Goal: Find specific page/section: Find specific page/section

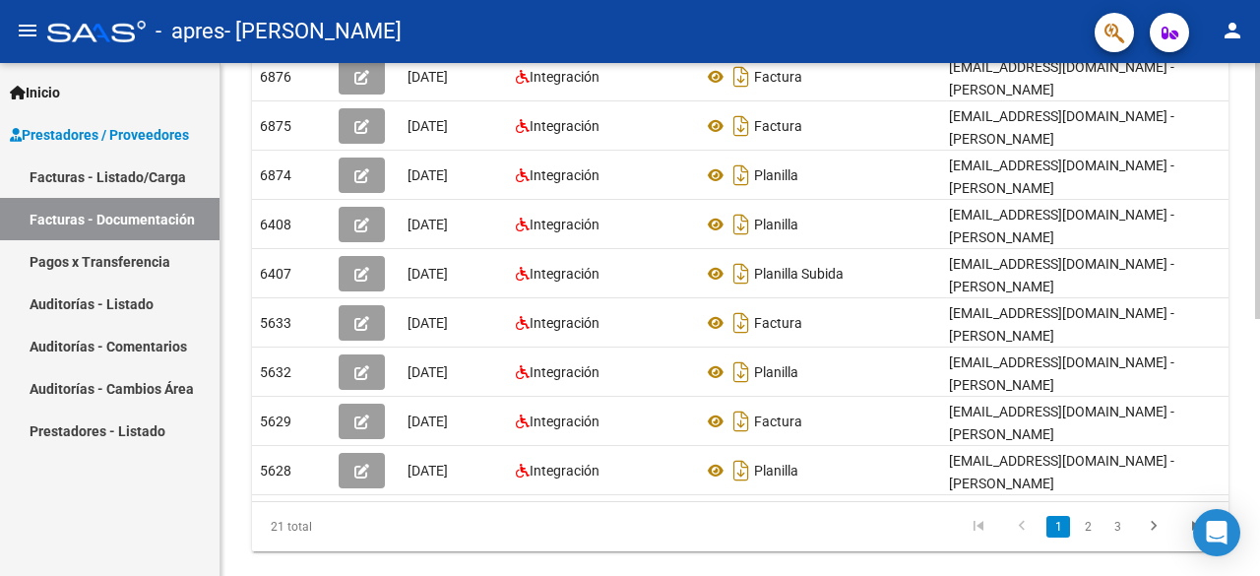
scroll to position [465, 0]
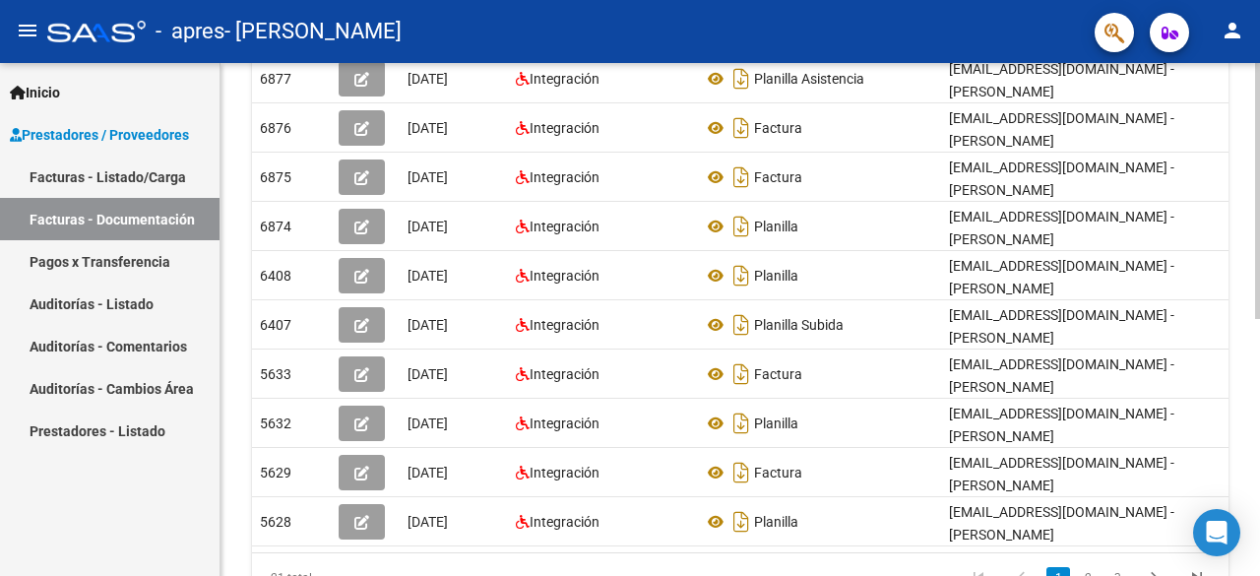
click at [1250, 418] on div "PRESTADORES -> Comprobantes - Documentación Respaldatoria cloud_download Export…" at bounding box center [742, 131] width 1044 height 1067
click at [1177, 498] on datatable-body "6877 [DATE] Integración Planilla Asistencia [EMAIL_ADDRESS][DOMAIN_NAME] - [PER…" at bounding box center [740, 303] width 976 height 498
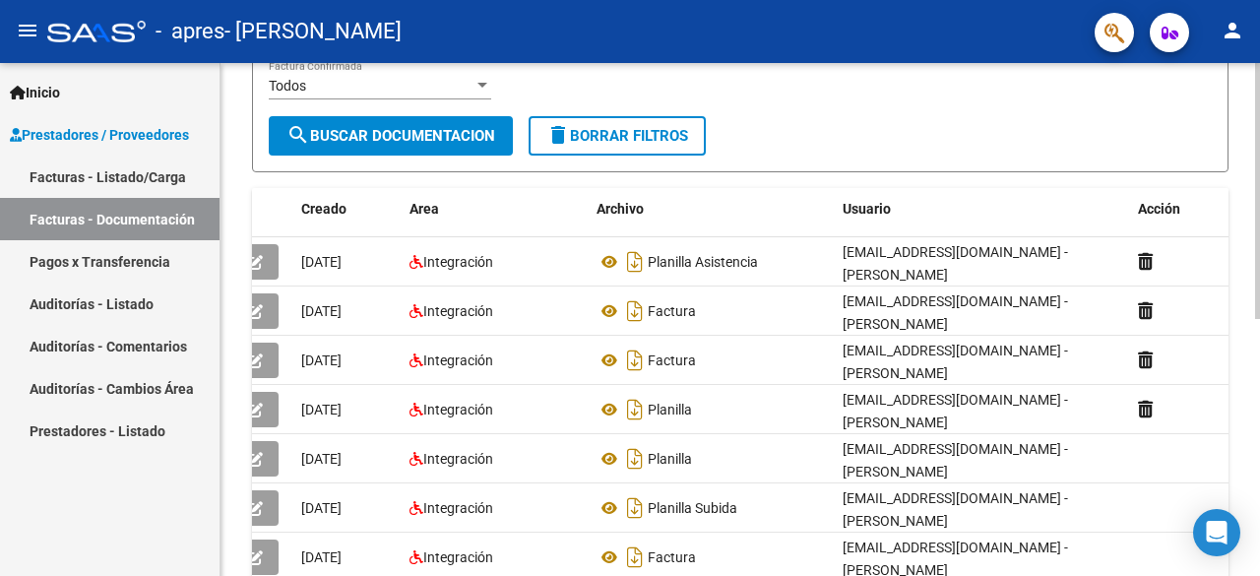
scroll to position [274, 0]
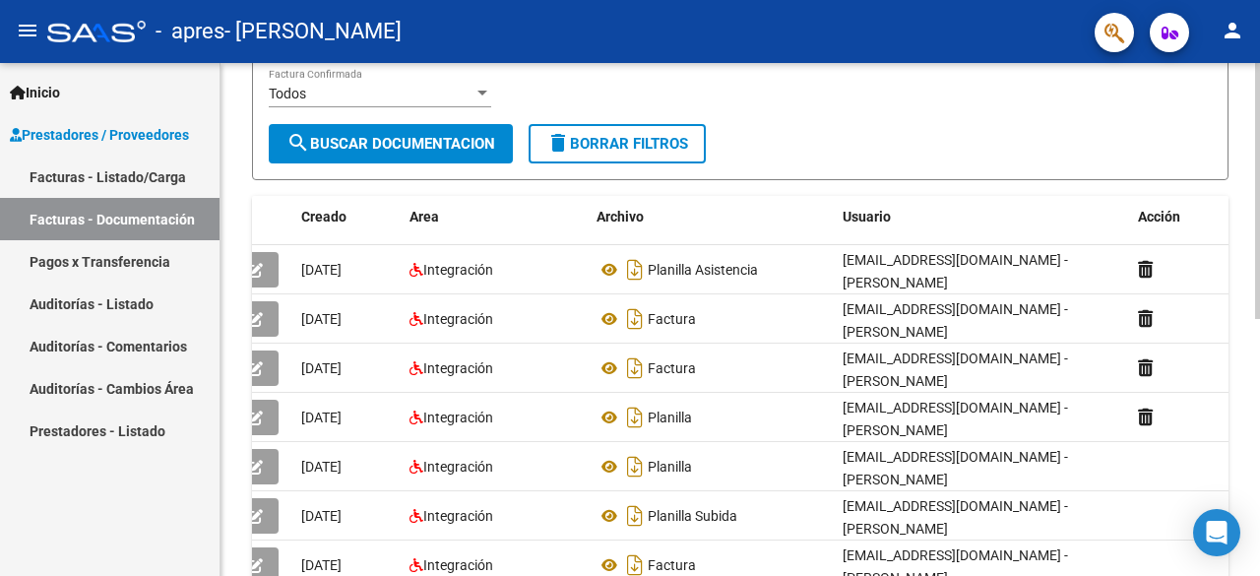
click at [1254, 324] on div "PRESTADORES -> Comprobantes - Documentación Respaldatoria cloud_download Export…" at bounding box center [742, 322] width 1044 height 1067
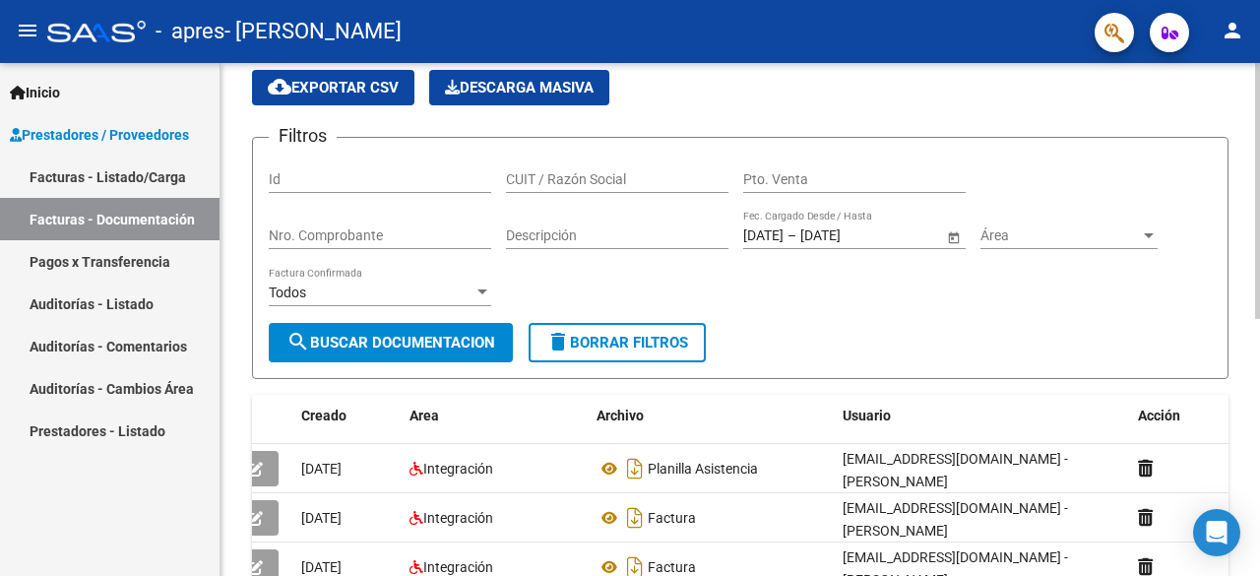
scroll to position [33, 0]
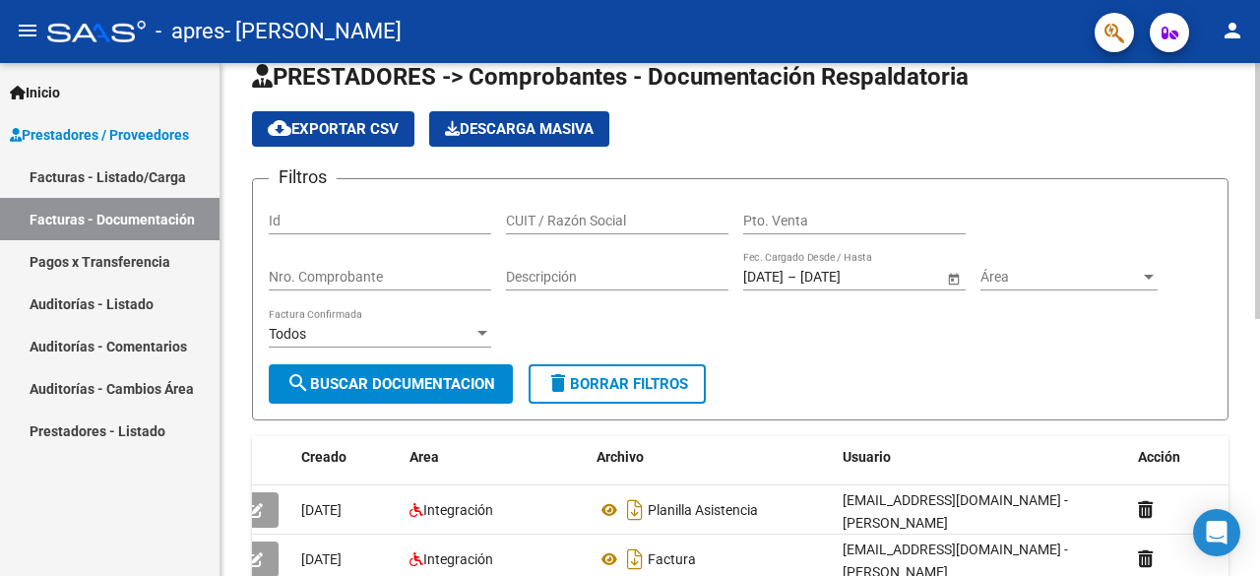
click at [1259, 158] on div at bounding box center [1257, 207] width 5 height 256
click at [89, 177] on link "Facturas - Listado/Carga" at bounding box center [109, 177] width 219 height 42
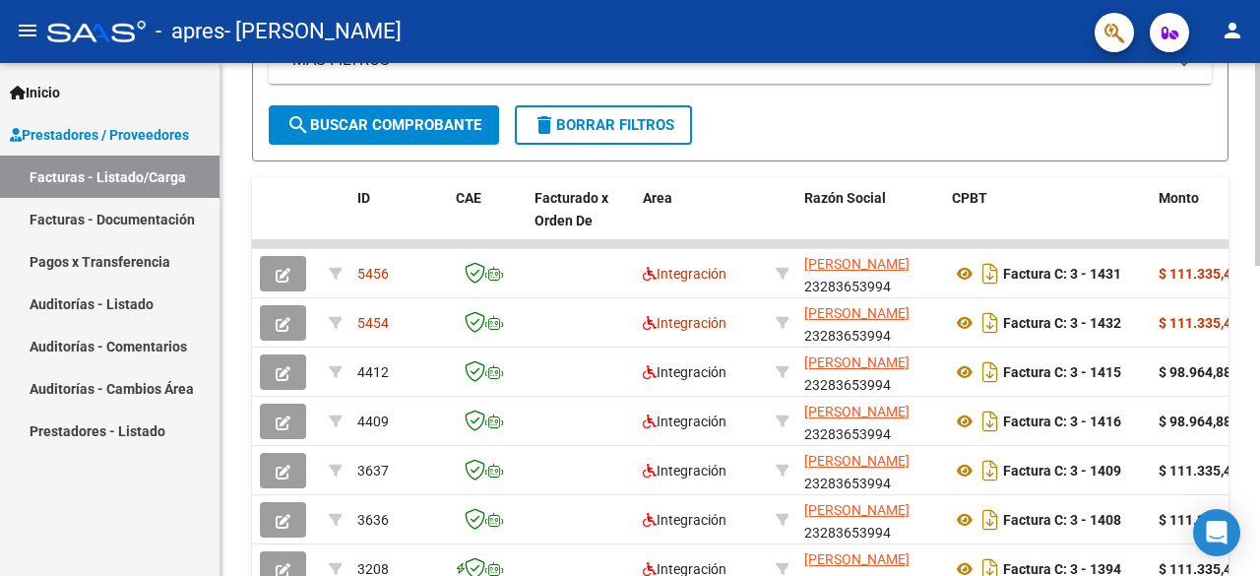
scroll to position [495, 0]
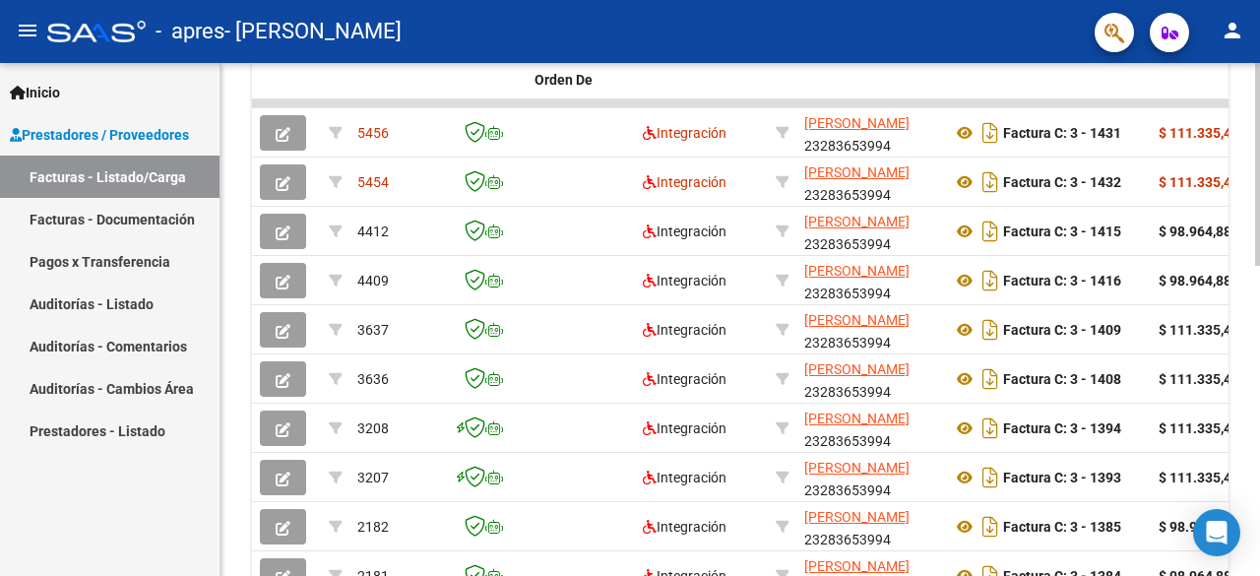
click at [1226, 363] on div "Video tutorial PRESTADORES -> Listado de CPBTs Emitidos por Prestadores / Prove…" at bounding box center [742, 78] width 1044 height 1283
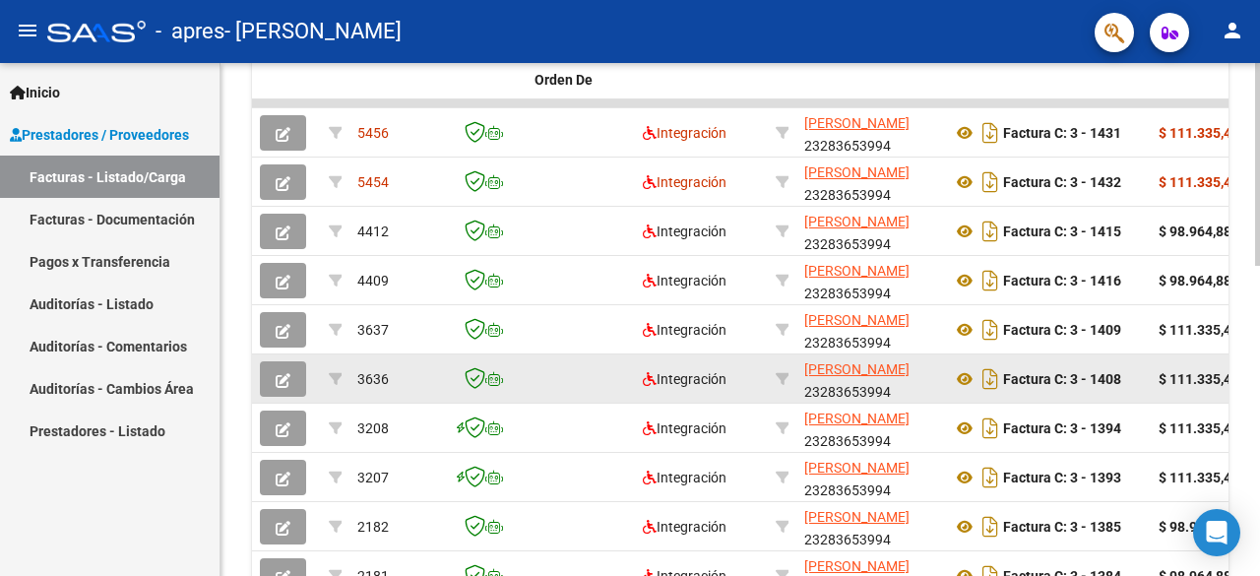
scroll to position [634, 0]
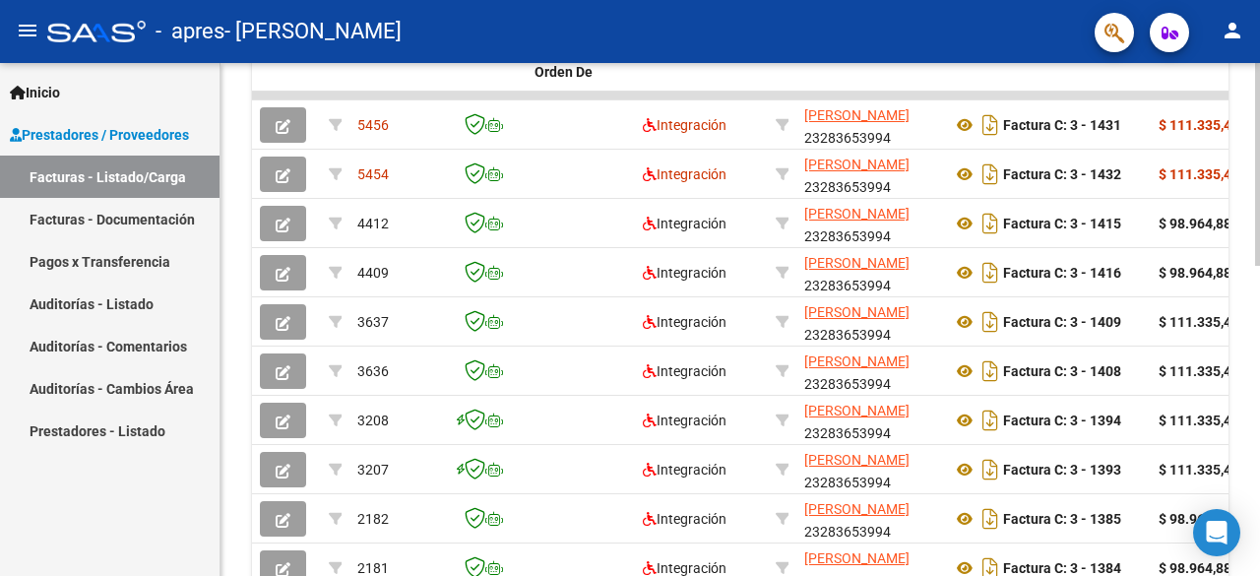
drag, startPoint x: 1253, startPoint y: 353, endPoint x: 1256, endPoint y: 392, distance: 38.5
click at [1256, 392] on div "Video tutorial PRESTADORES -> Listado de CPBTs Emitidos por Prestadores / Prove…" at bounding box center [742, 70] width 1044 height 1283
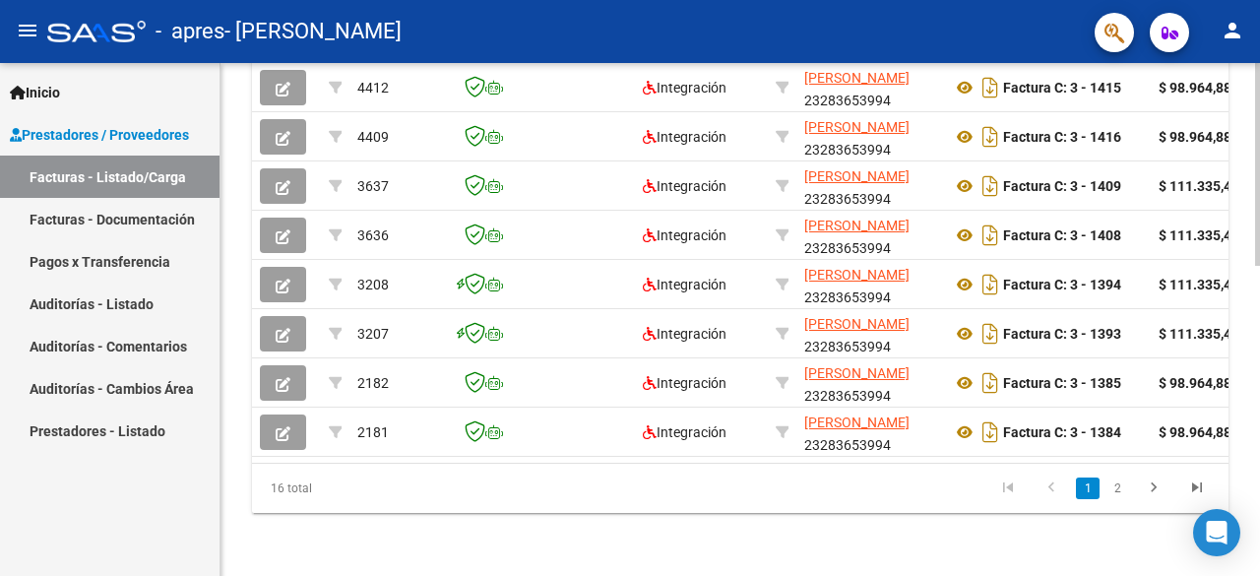
click at [1256, 491] on div at bounding box center [1257, 474] width 5 height 203
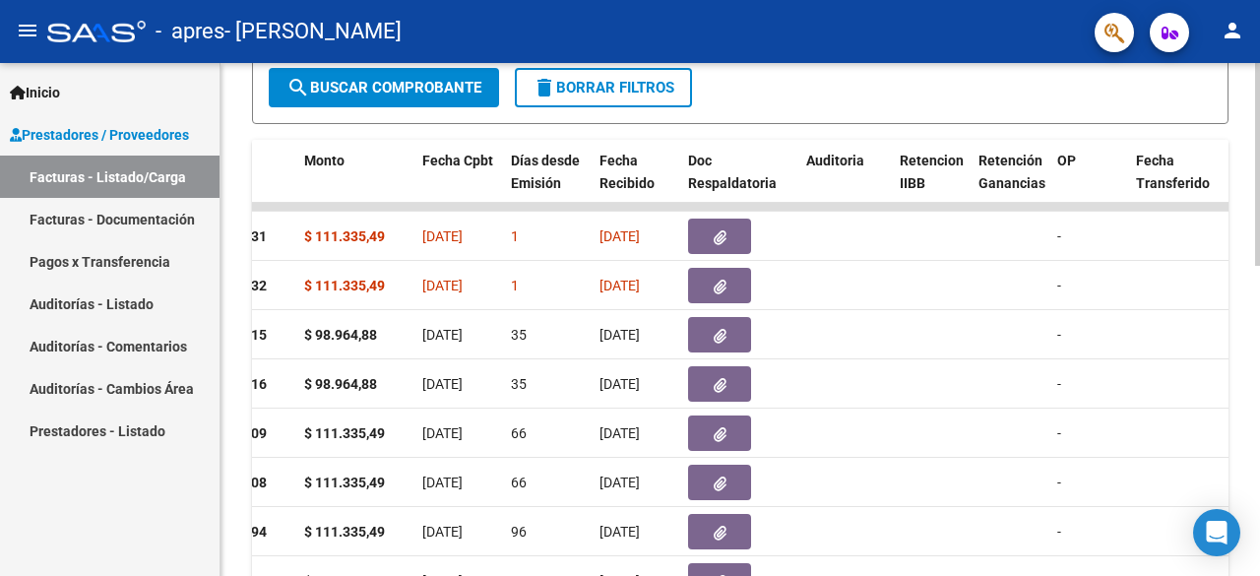
scroll to position [508, 0]
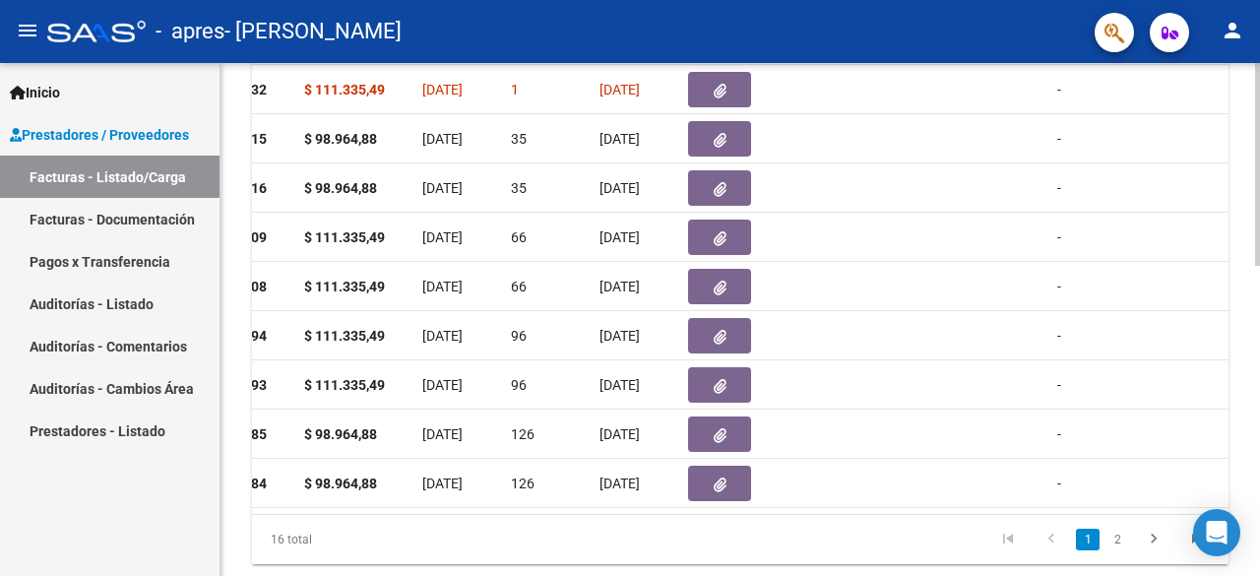
click at [1258, 403] on div at bounding box center [1257, 453] width 5 height 203
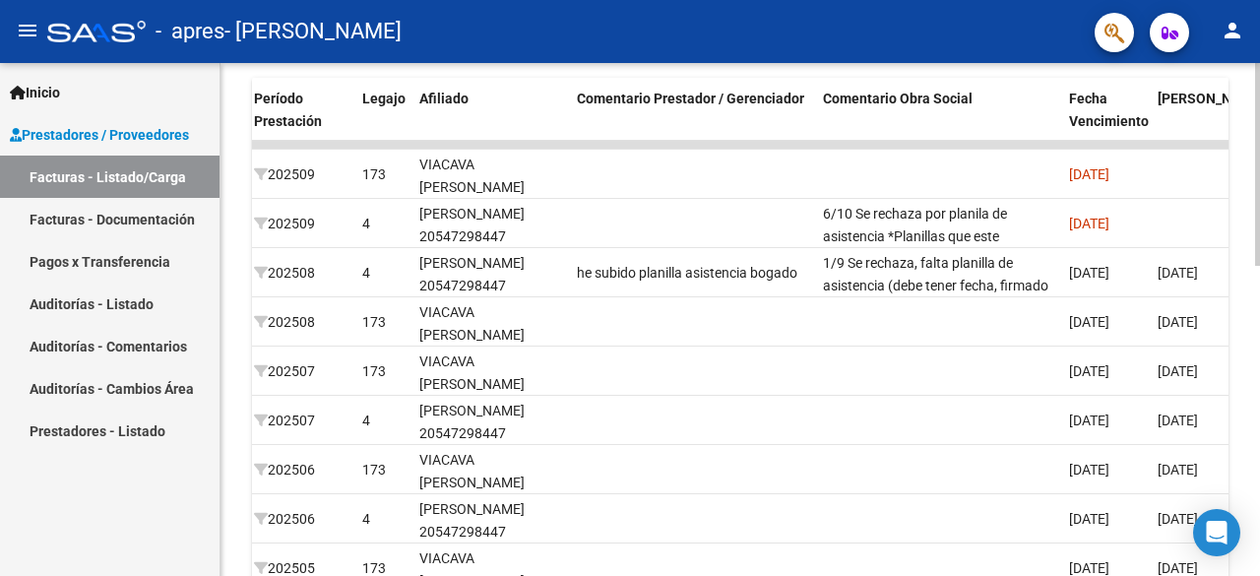
scroll to position [571, 0]
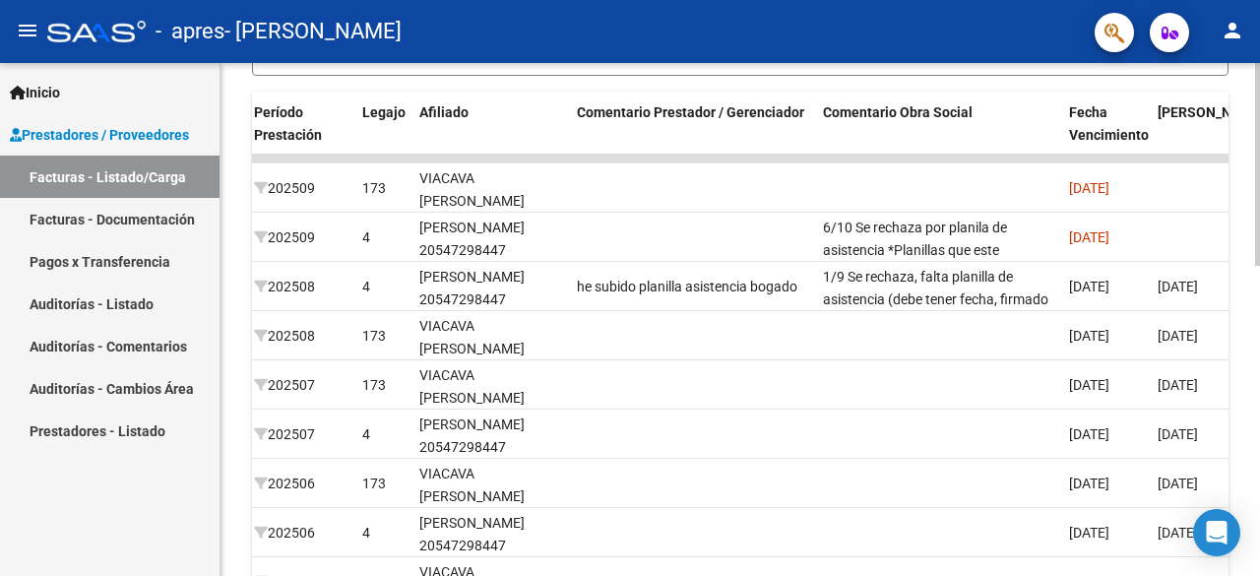
click at [1259, 342] on div at bounding box center [1257, 394] width 5 height 203
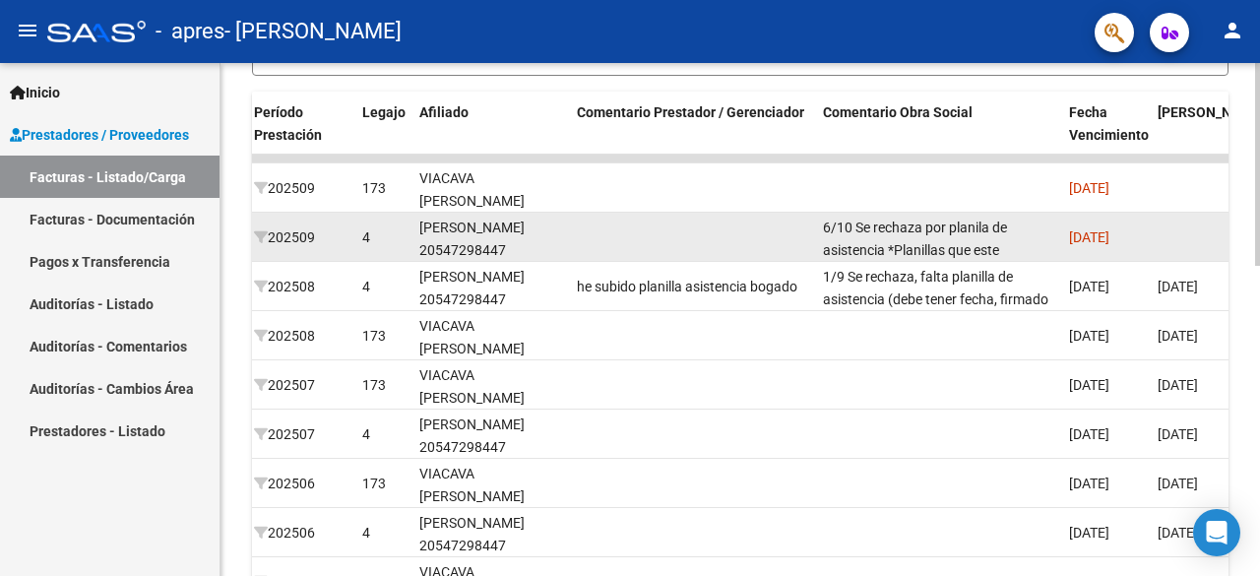
click at [1012, 235] on div "6/10 Se rechaza por planila de asistencia *Planillas que este borradas y luego …" at bounding box center [938, 237] width 230 height 41
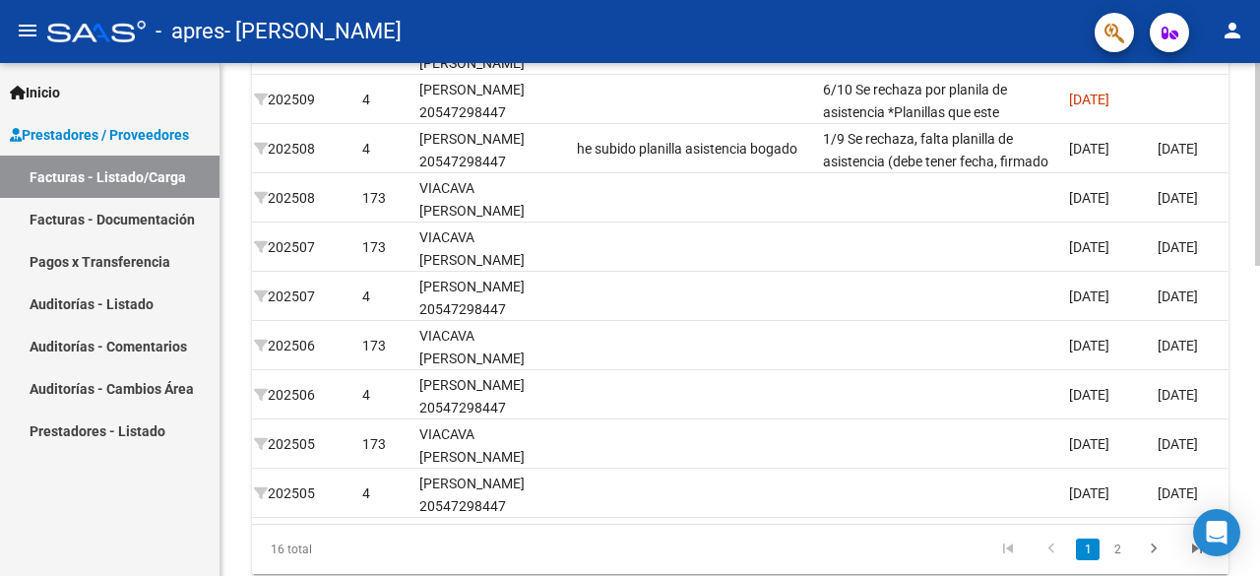
scroll to position [713, 0]
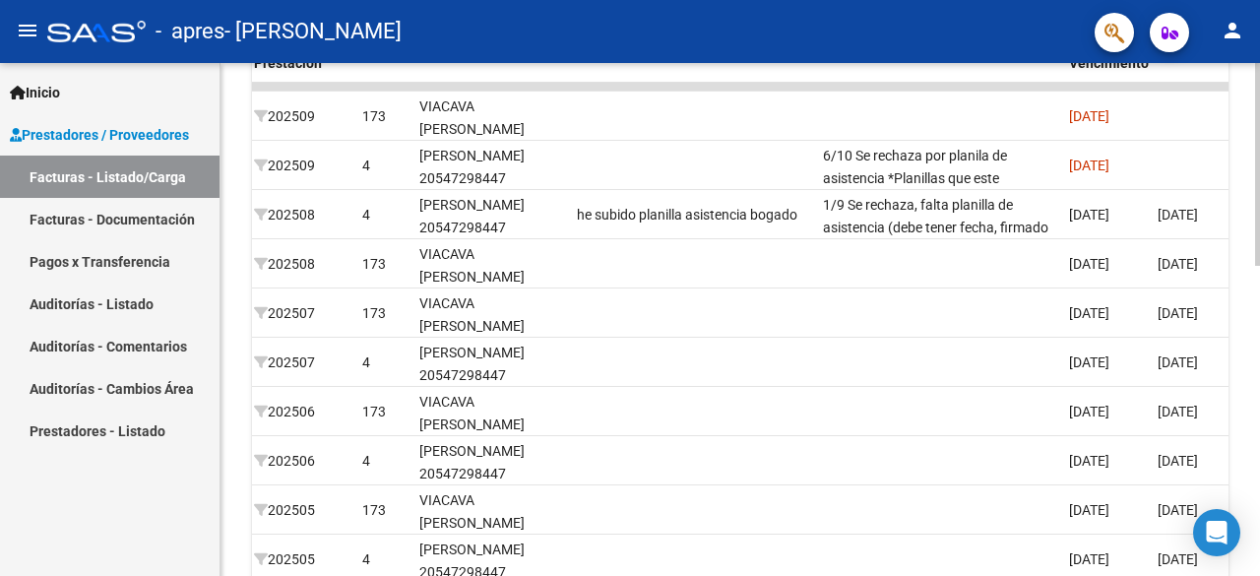
click at [1259, 391] on div at bounding box center [1257, 423] width 5 height 203
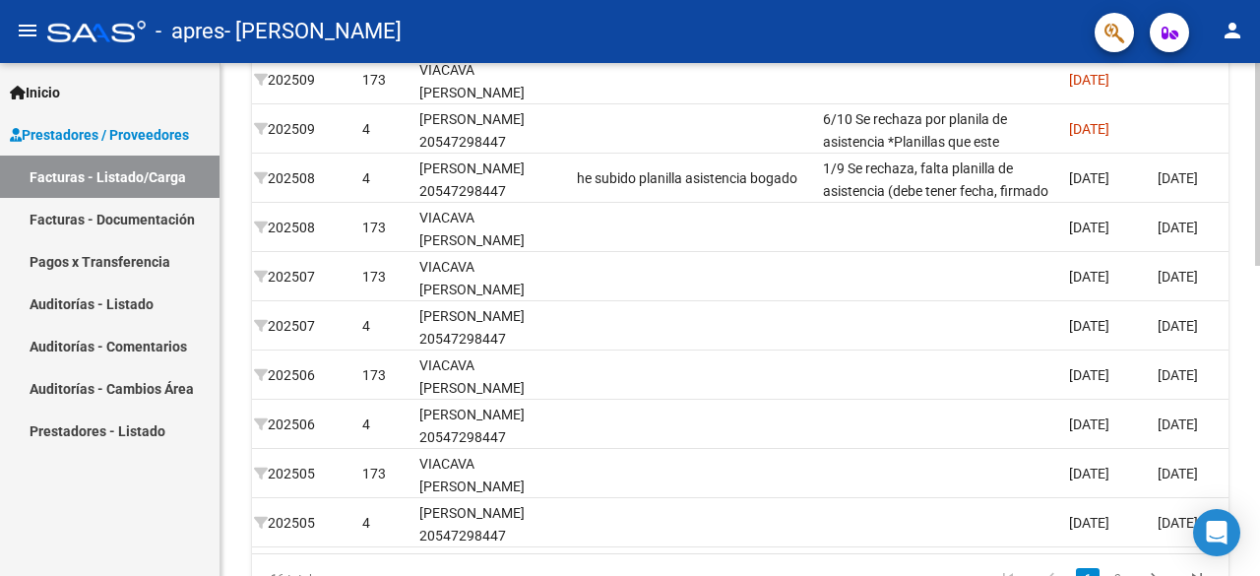
click at [1259, 421] on div at bounding box center [1257, 438] width 5 height 203
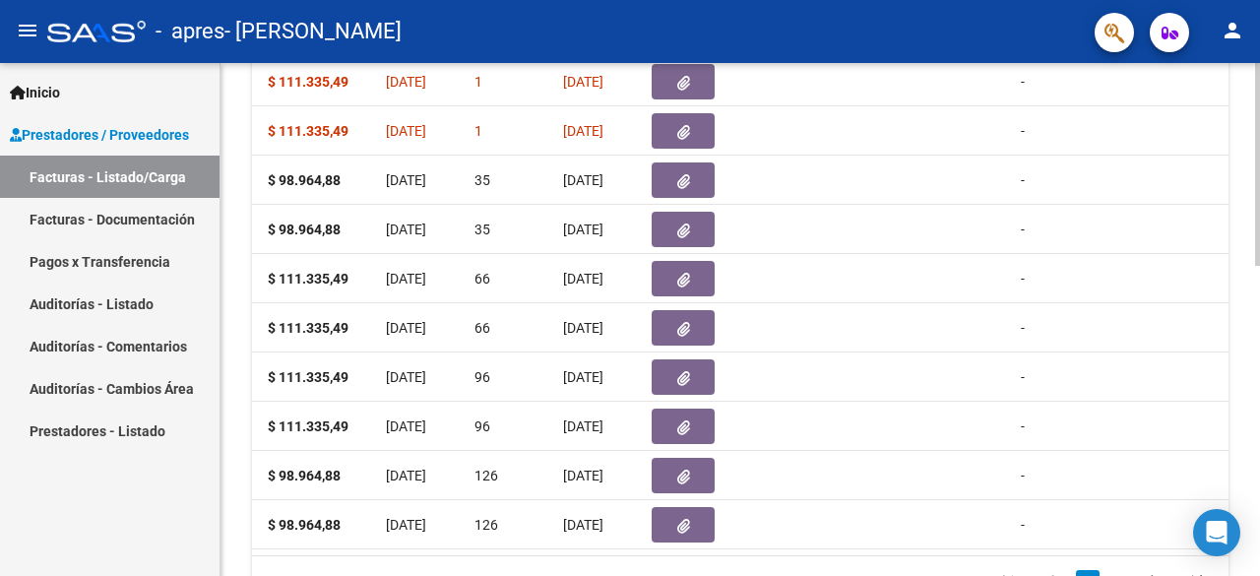
scroll to position [0, 633]
